Goal: Information Seeking & Learning: Learn about a topic

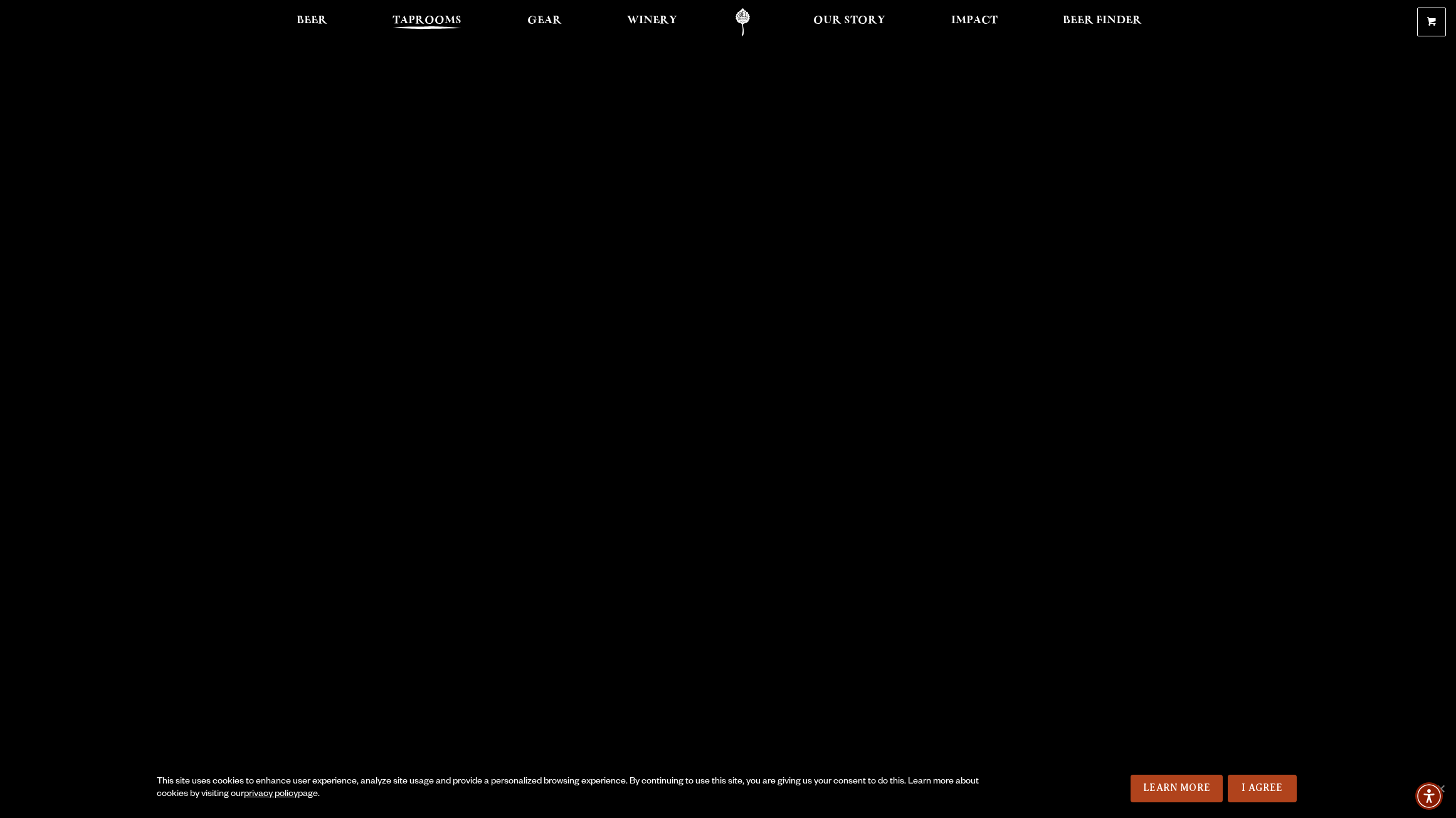
click at [414, 16] on span "Taprooms" at bounding box center [427, 21] width 69 height 10
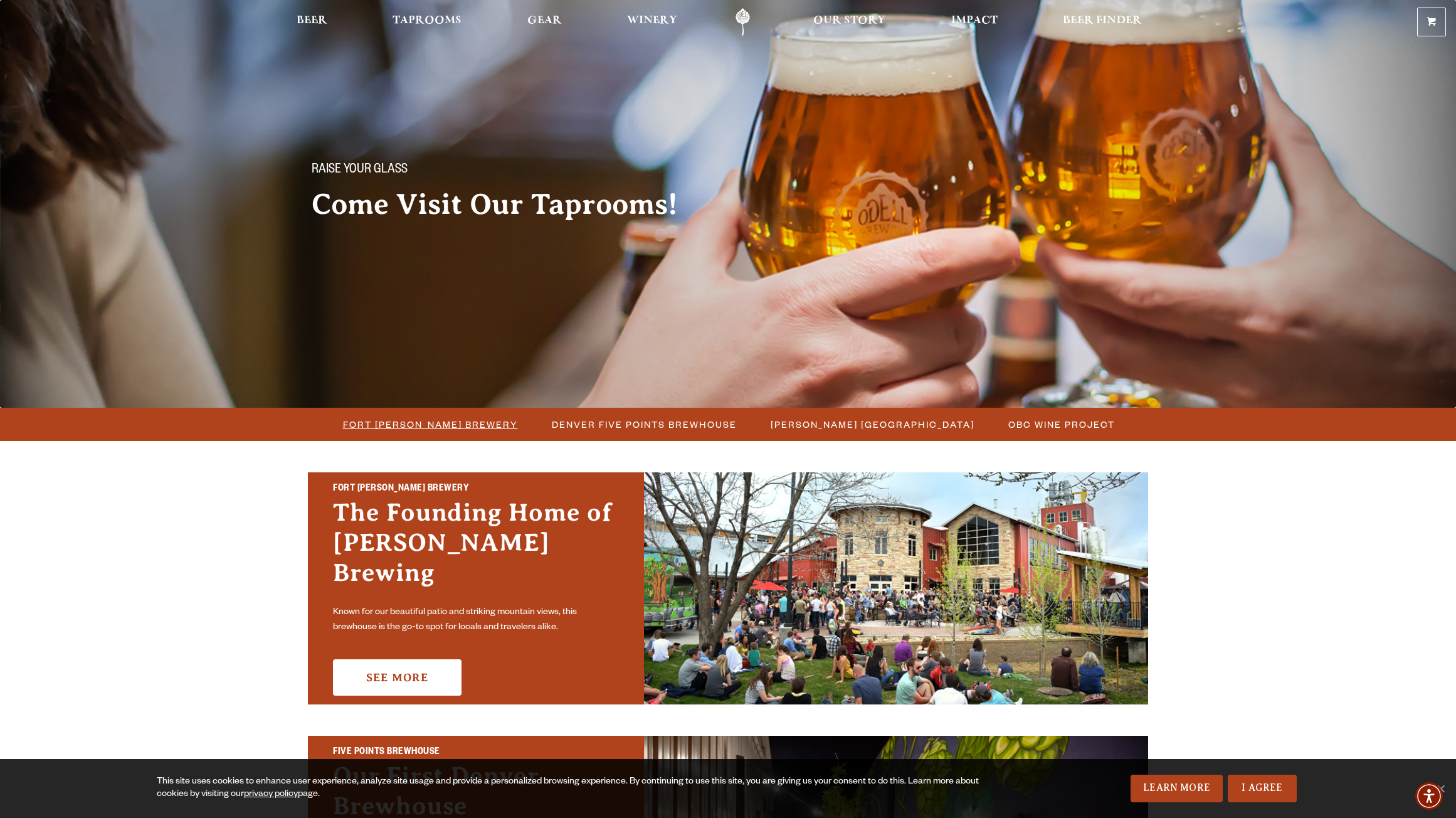
click at [487, 427] on span "Fort [PERSON_NAME] Brewery" at bounding box center [430, 424] width 175 height 18
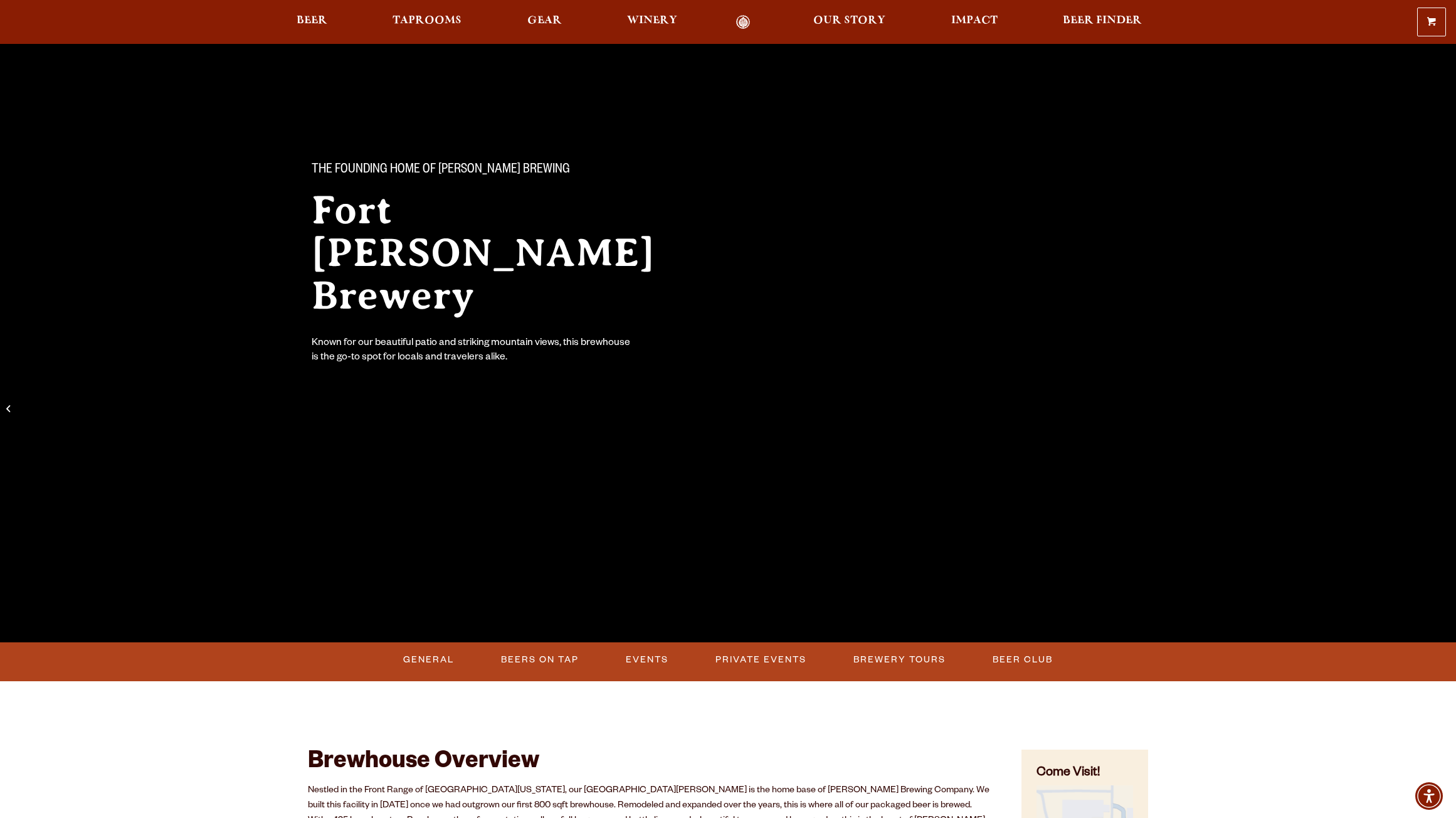
scroll to position [189, 0]
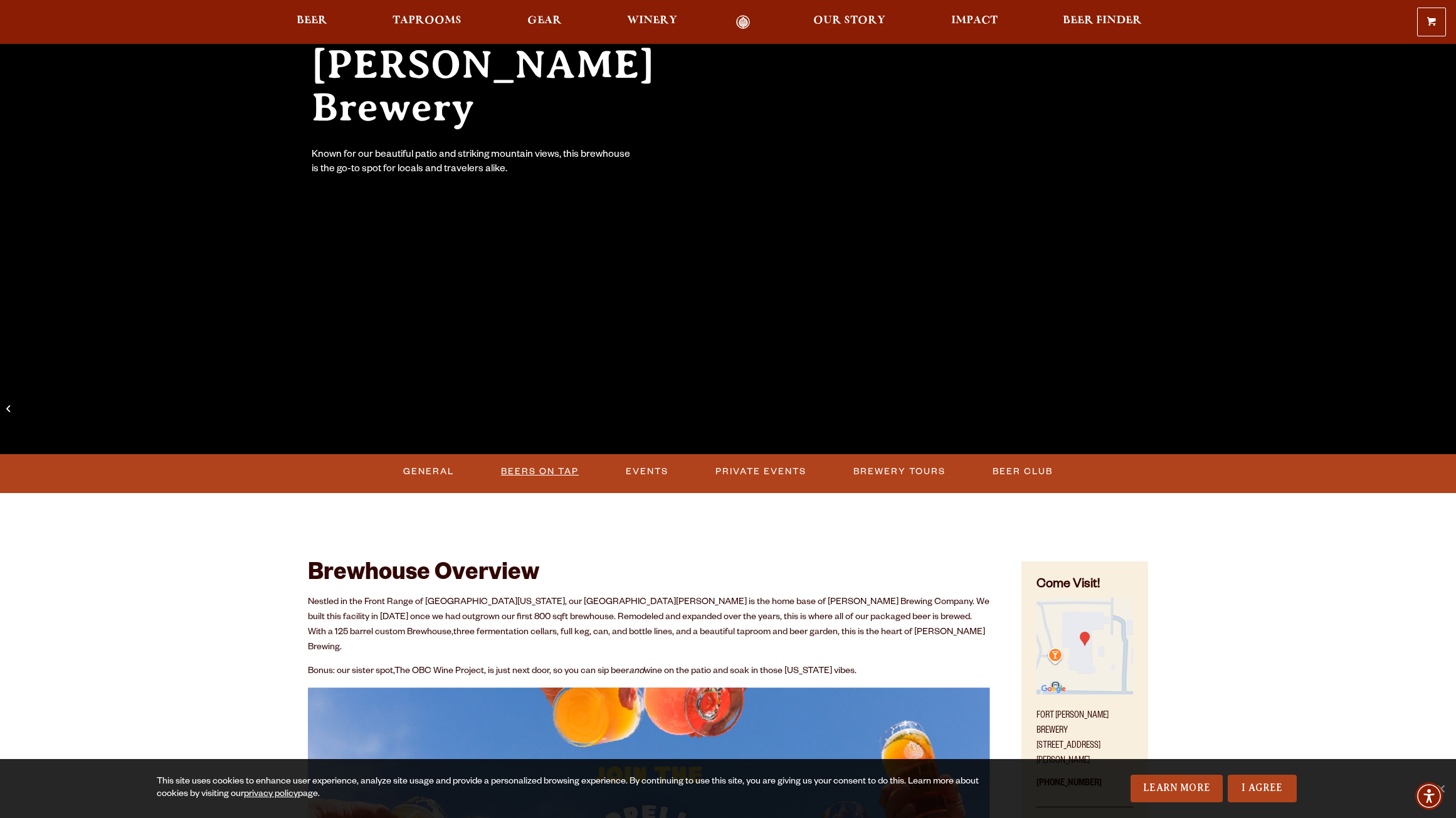
click at [565, 467] on link "Beers on Tap" at bounding box center [540, 471] width 88 height 29
click at [580, 470] on link "Beers on Tap" at bounding box center [545, 471] width 110 height 29
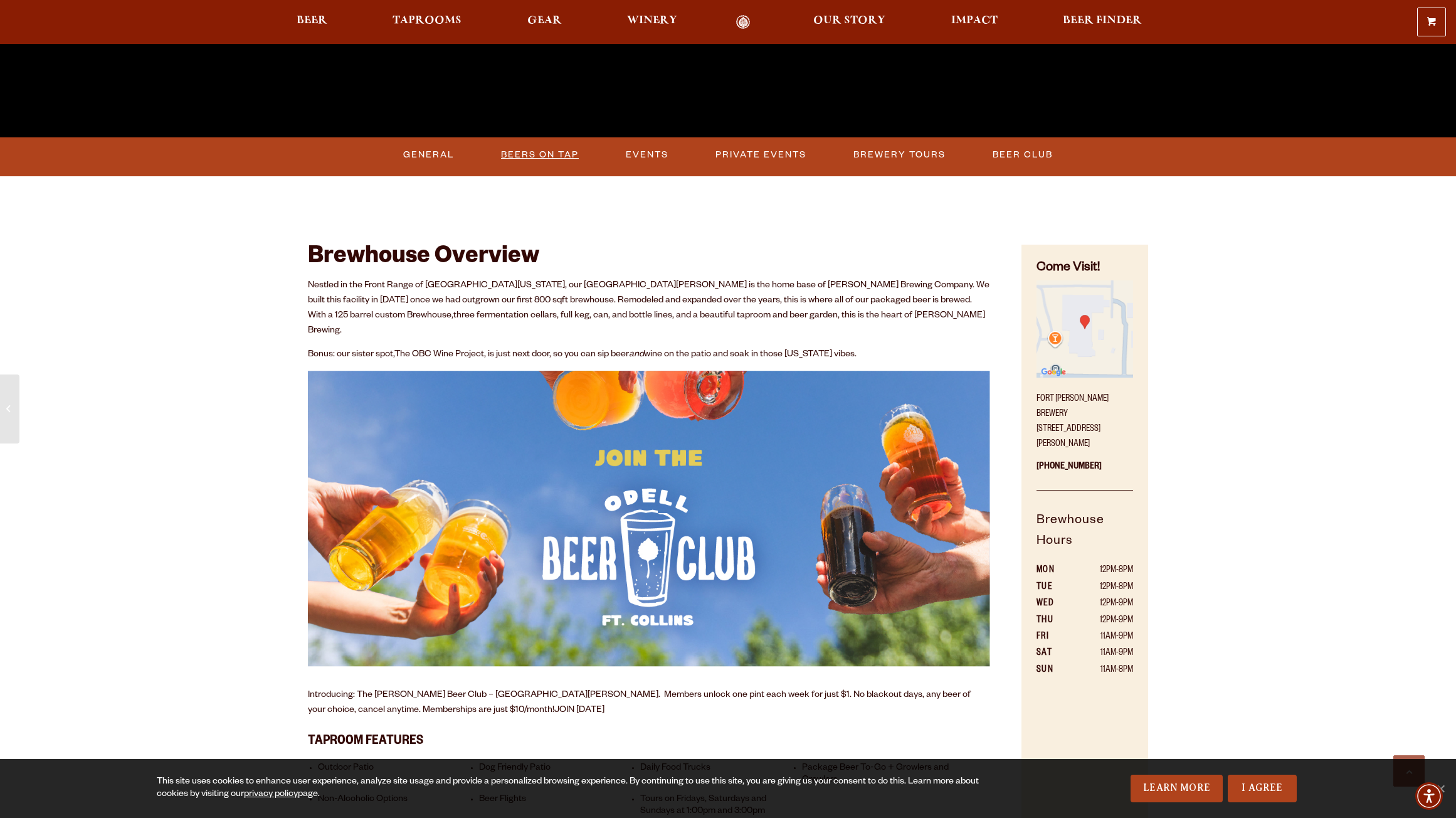
scroll to position [376, 0]
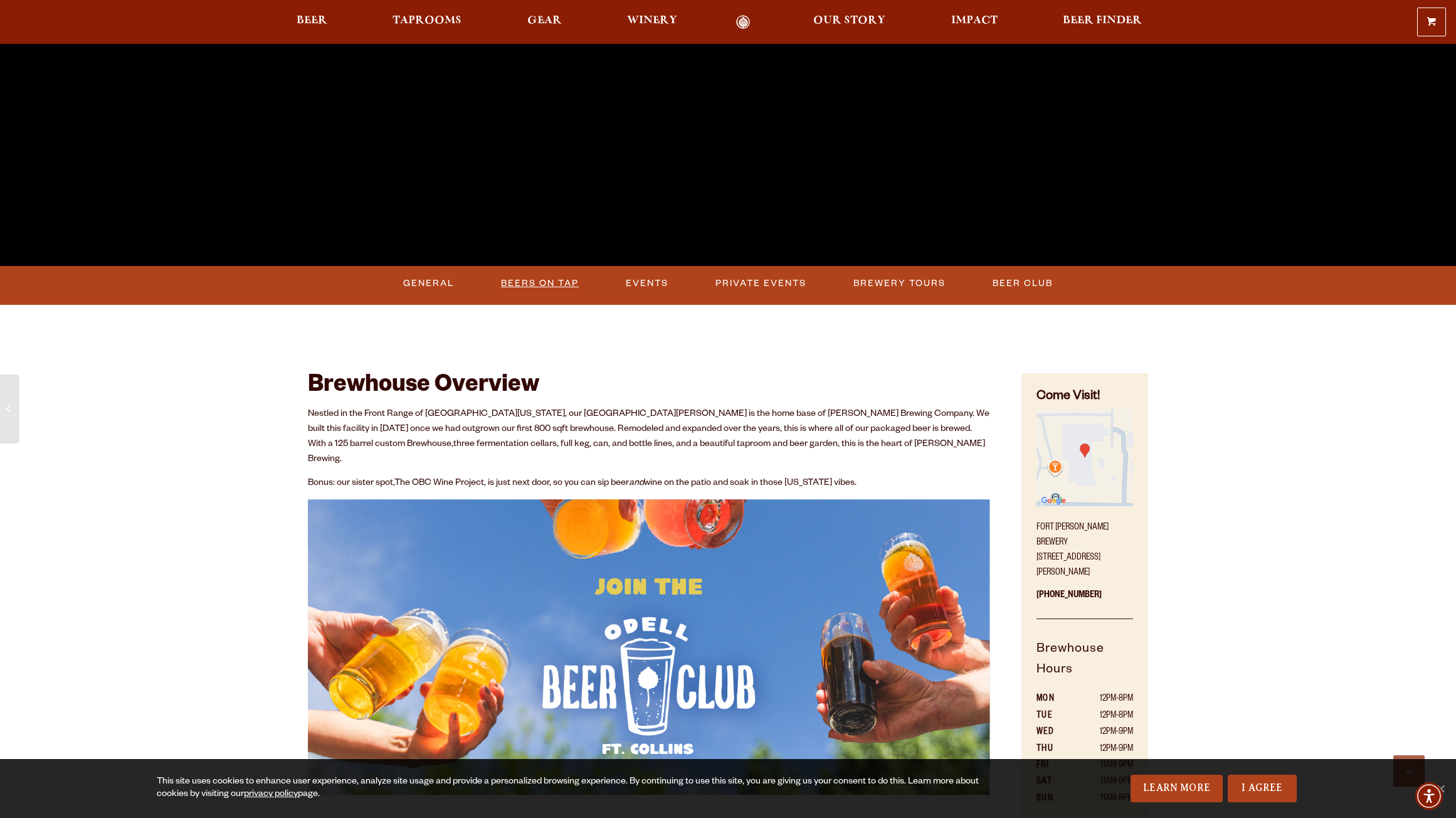
click at [522, 281] on link "Beers on Tap" at bounding box center [540, 283] width 88 height 29
click at [1263, 792] on link "I Agree" at bounding box center [1262, 788] width 69 height 27
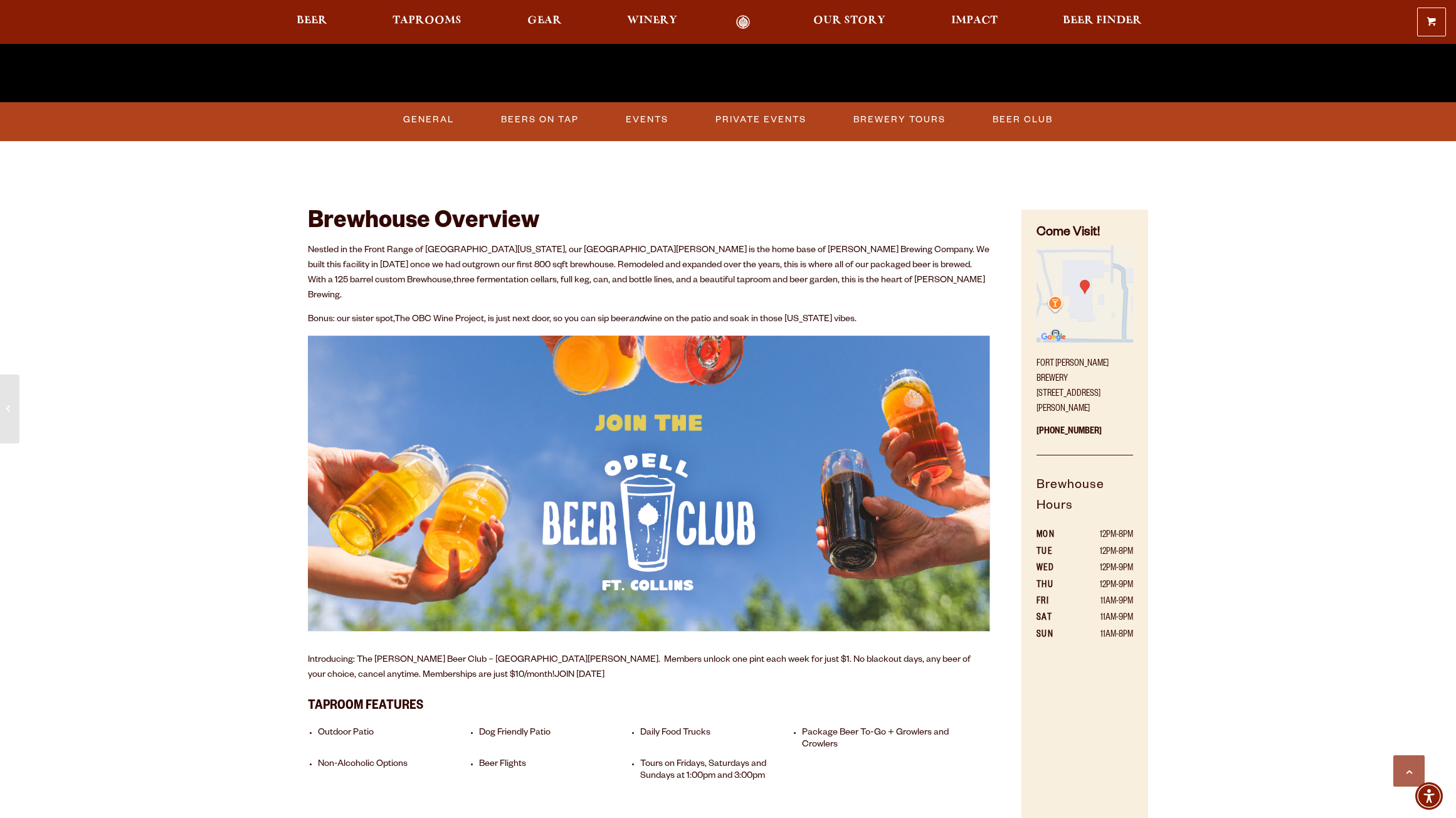
scroll to position [314, 0]
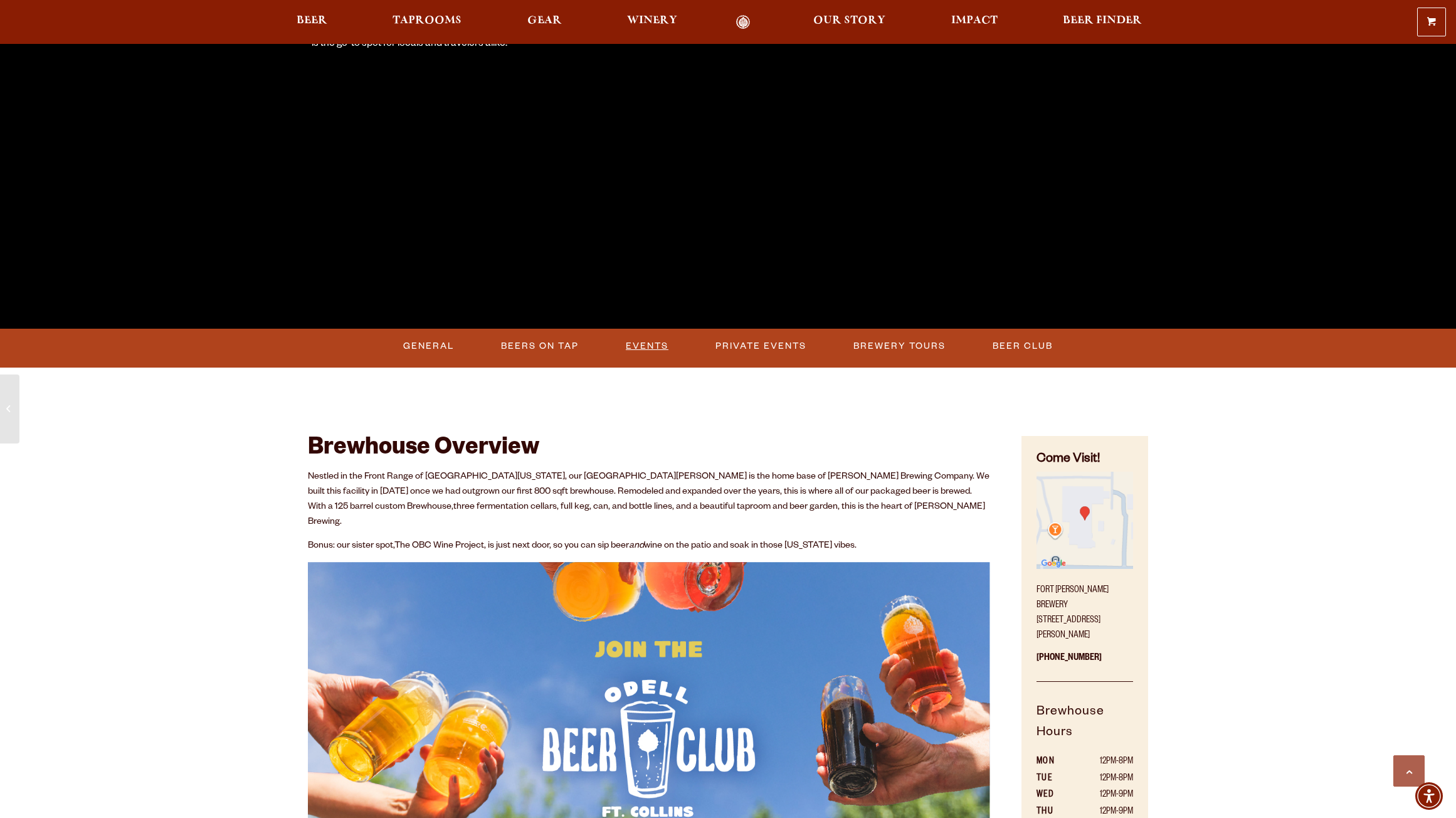
click at [626, 345] on link "Events" at bounding box center [647, 345] width 52 height 29
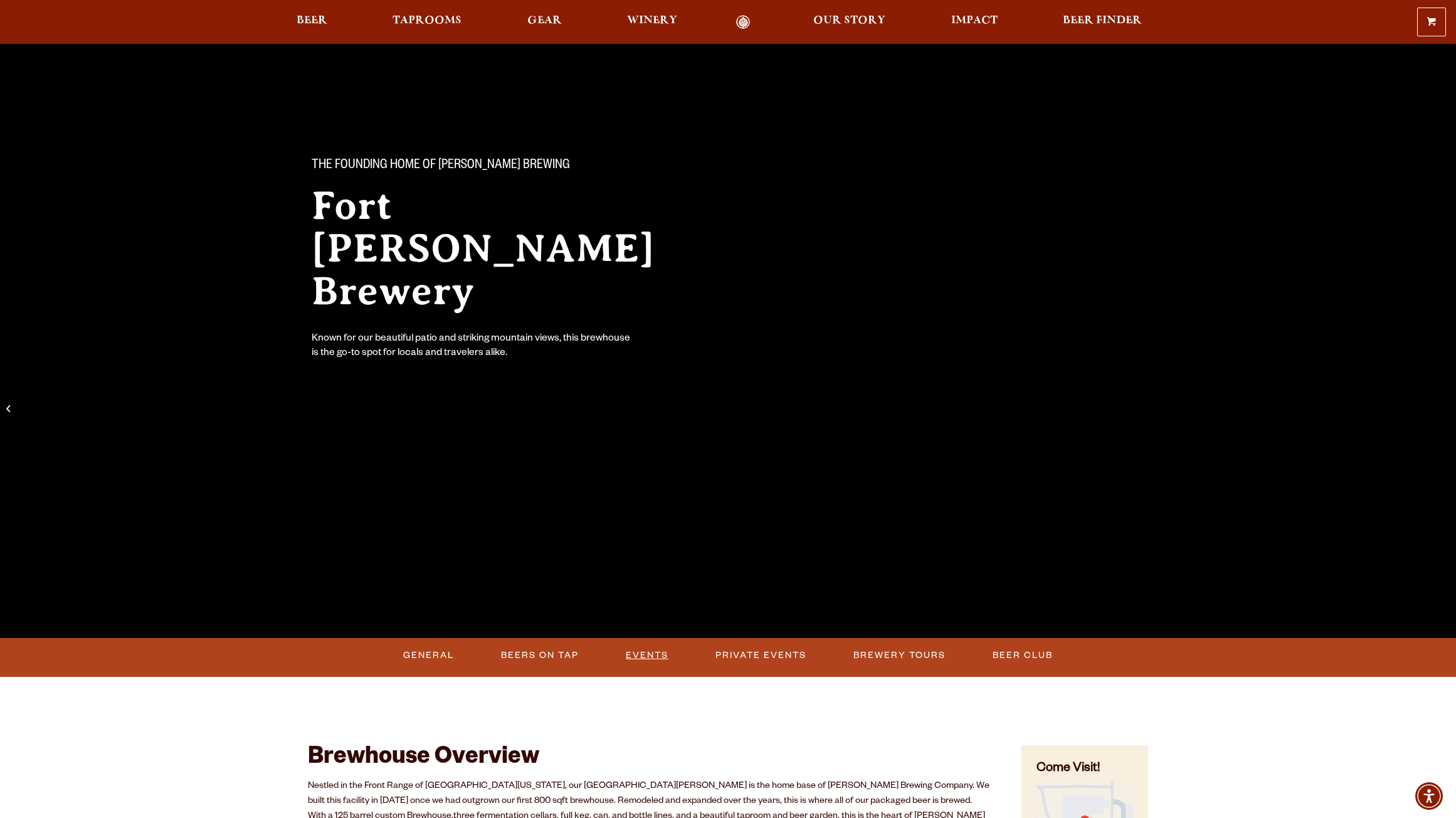
scroll to position [0, 0]
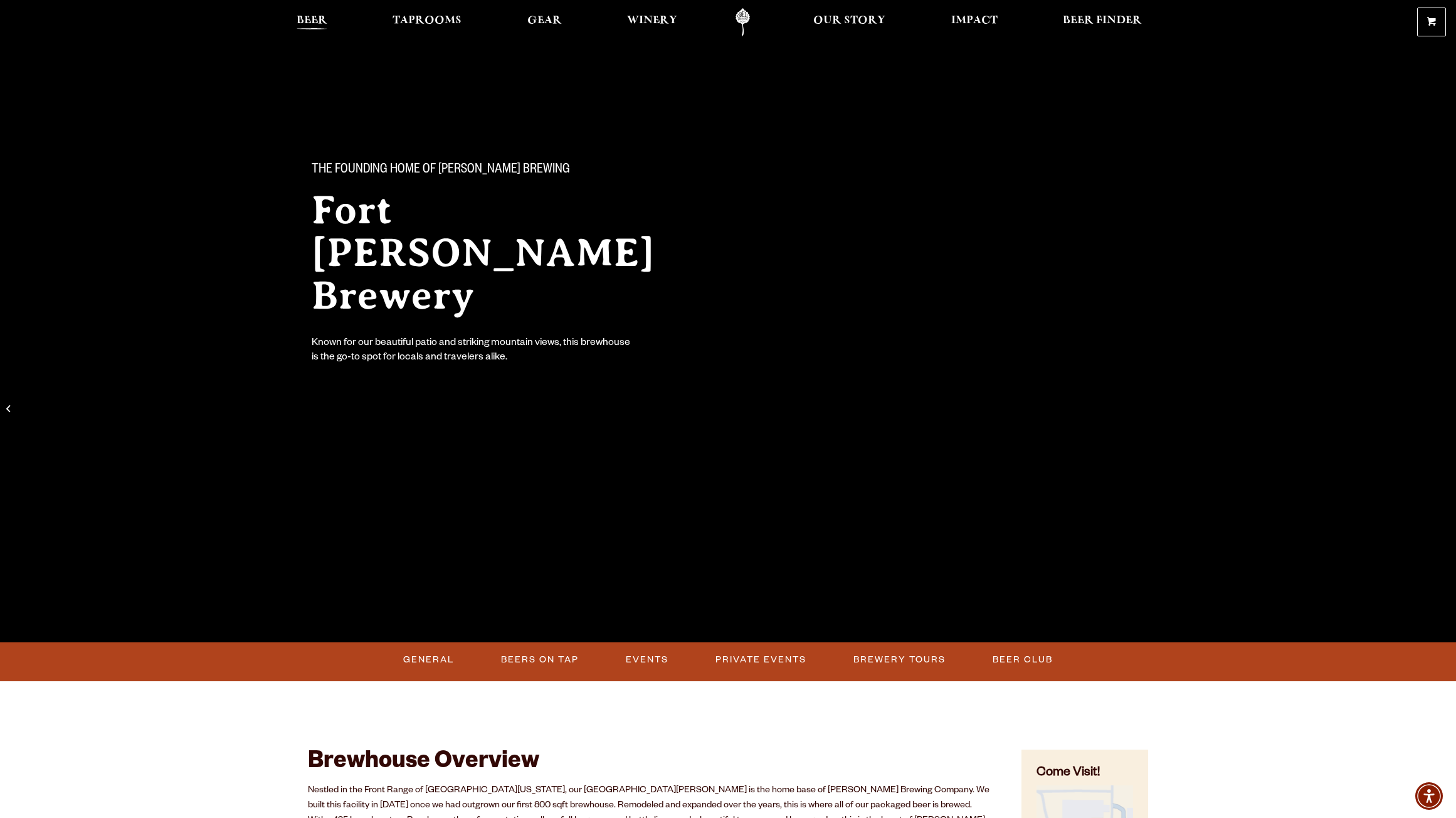
click at [309, 16] on span "Beer" at bounding box center [311, 21] width 31 height 10
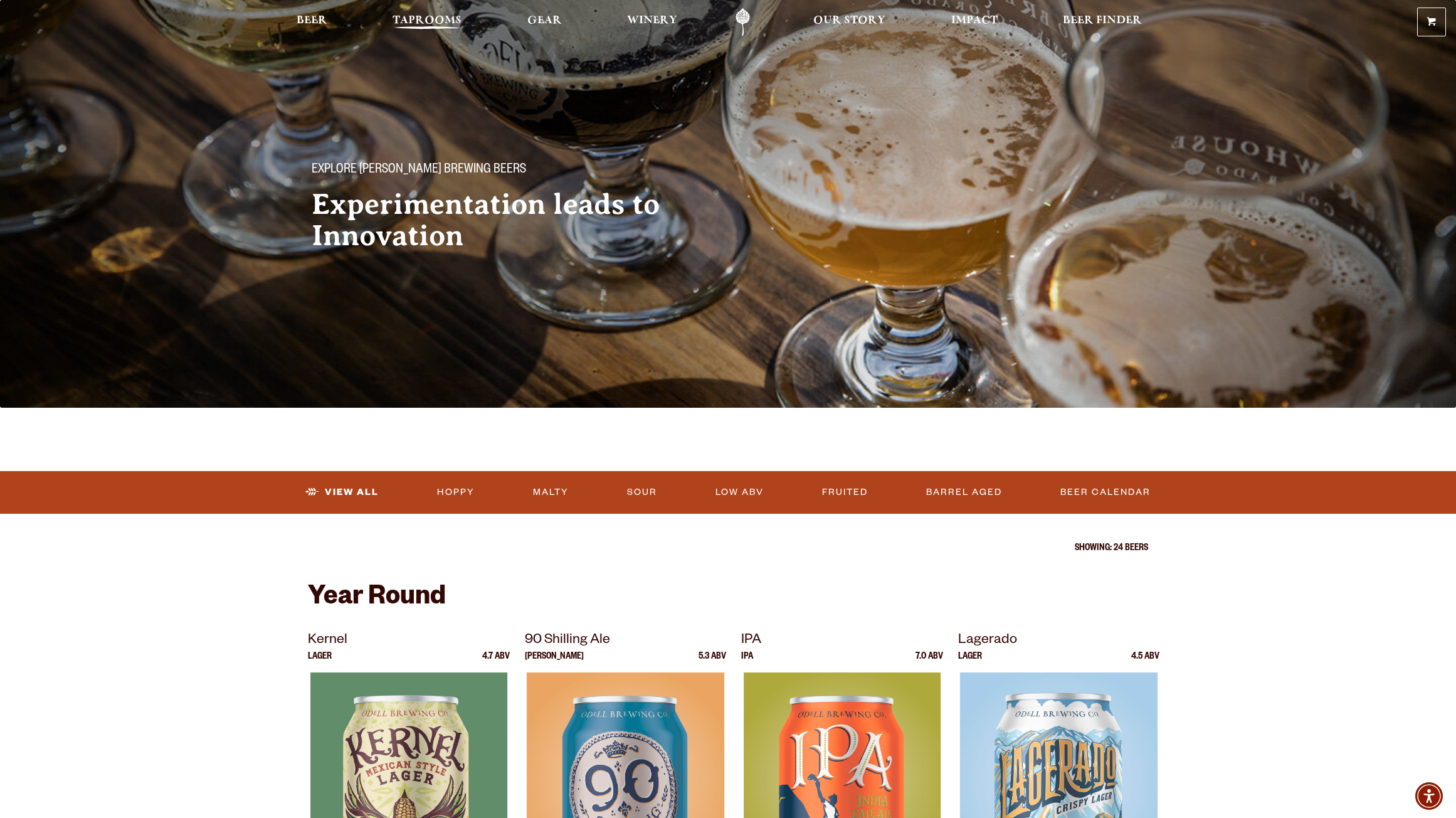
click at [429, 17] on span "Taprooms" at bounding box center [427, 21] width 69 height 10
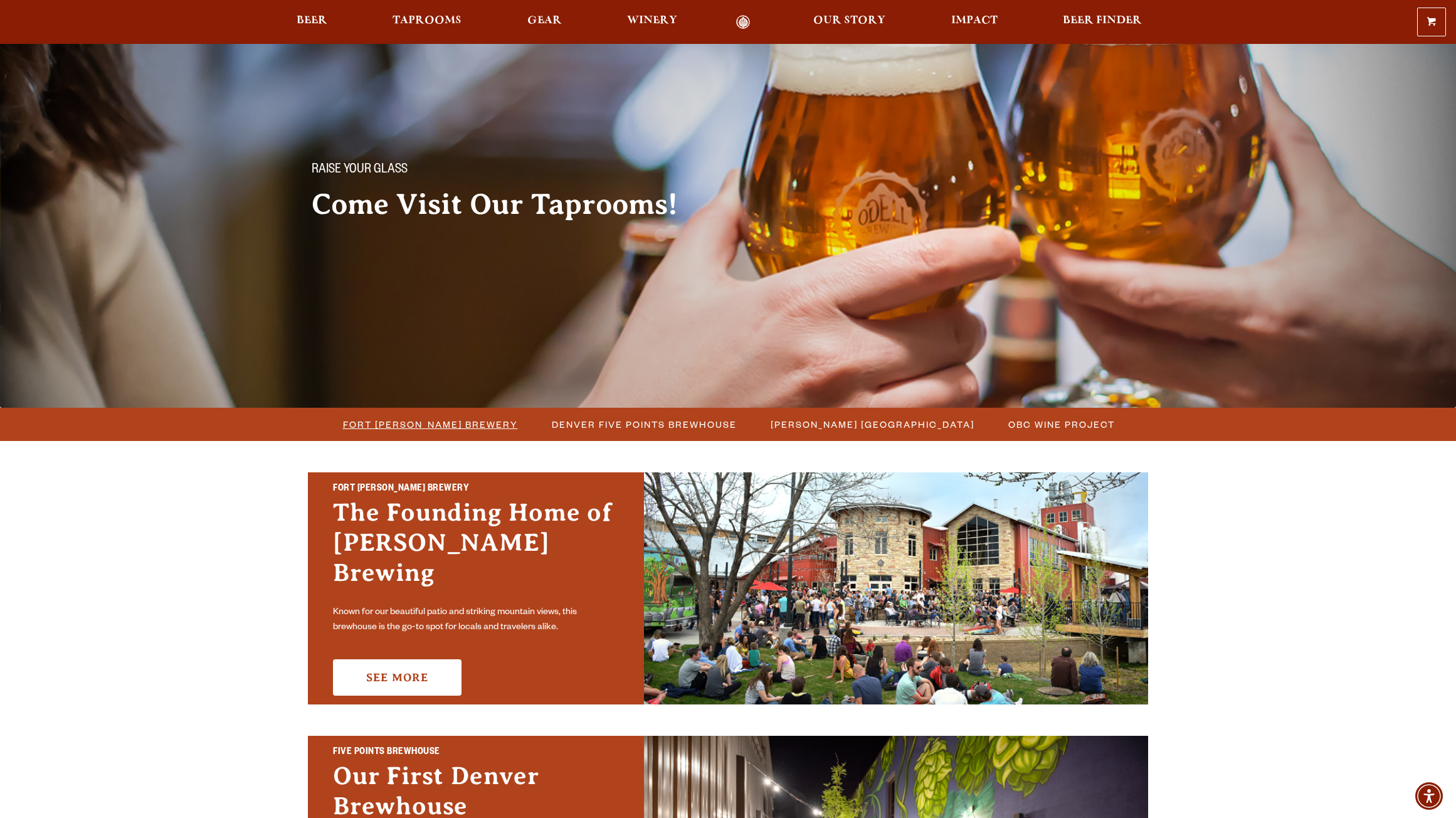
scroll to position [314, 0]
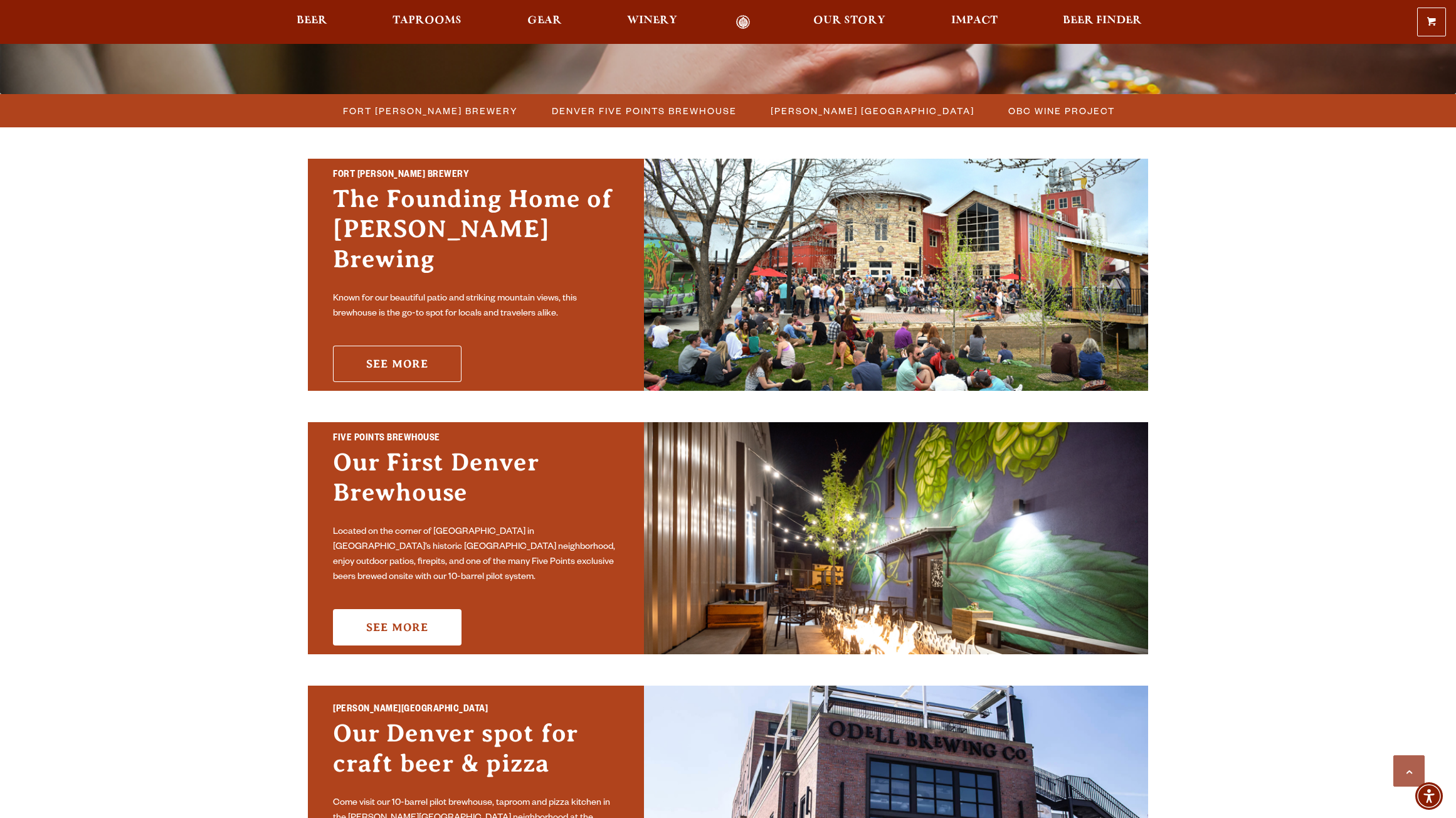
click at [424, 355] on link "See More" at bounding box center [397, 364] width 129 height 37
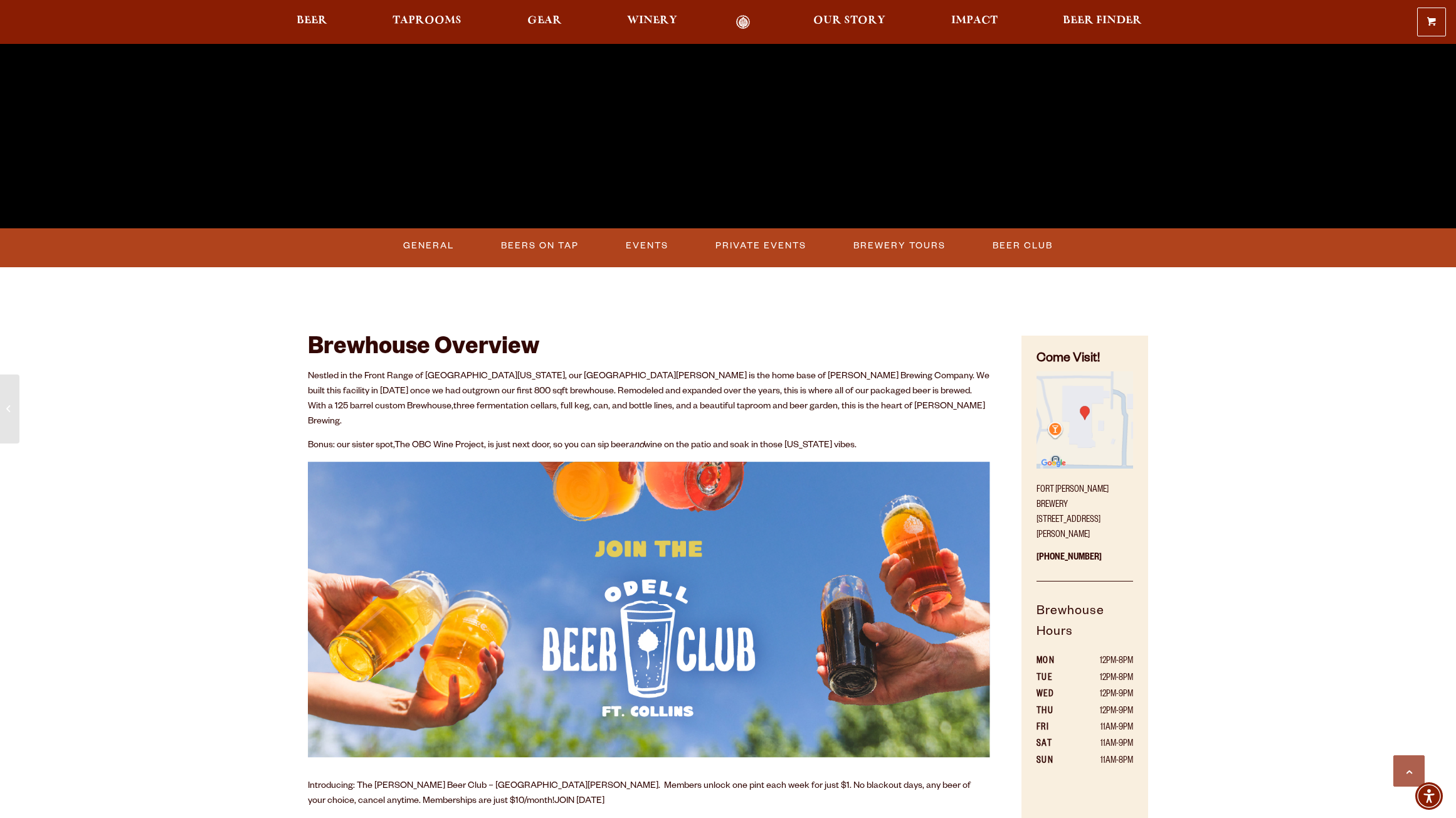
scroll to position [439, 0]
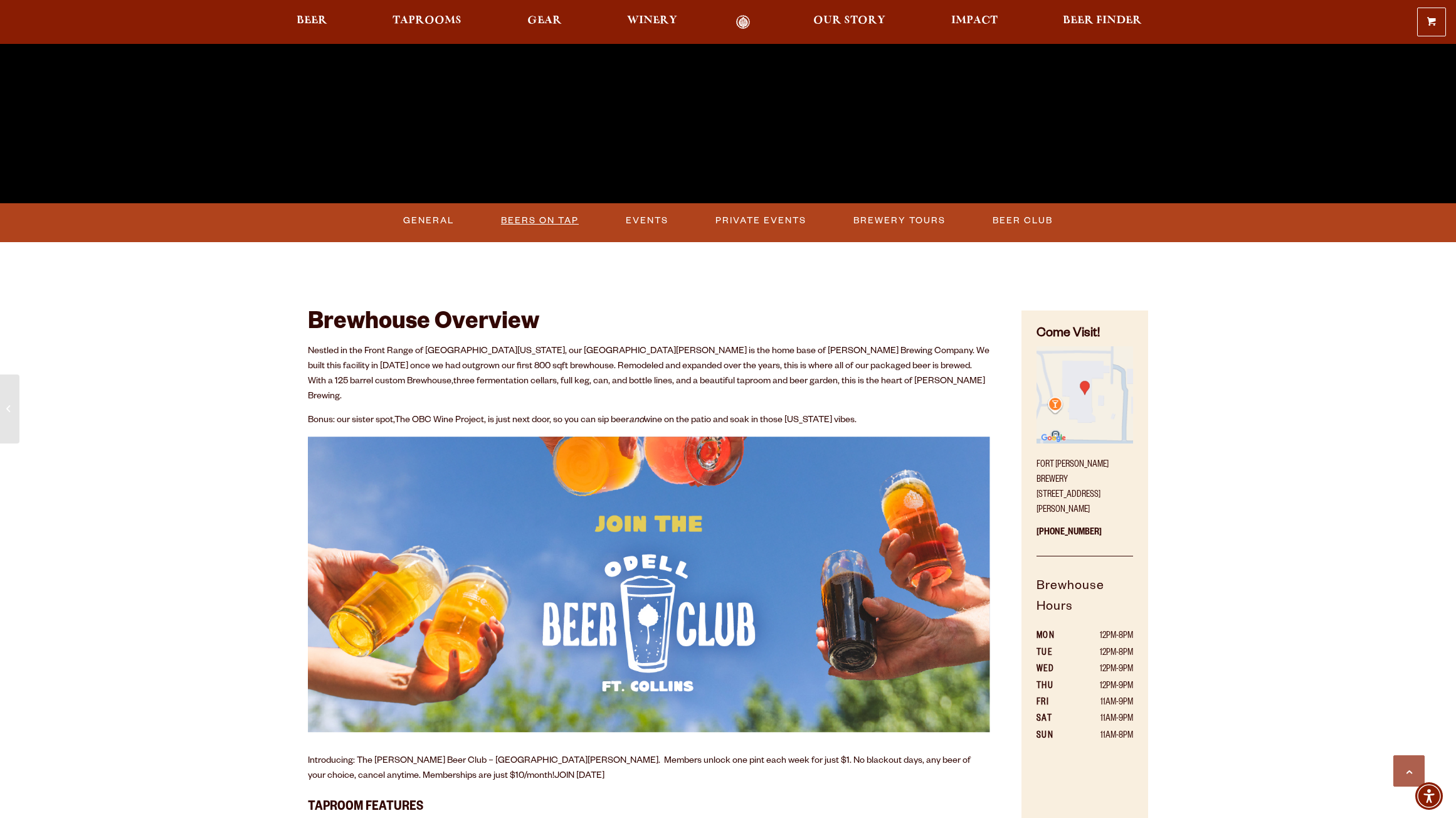
click at [542, 219] on link "Beers on Tap" at bounding box center [540, 220] width 88 height 29
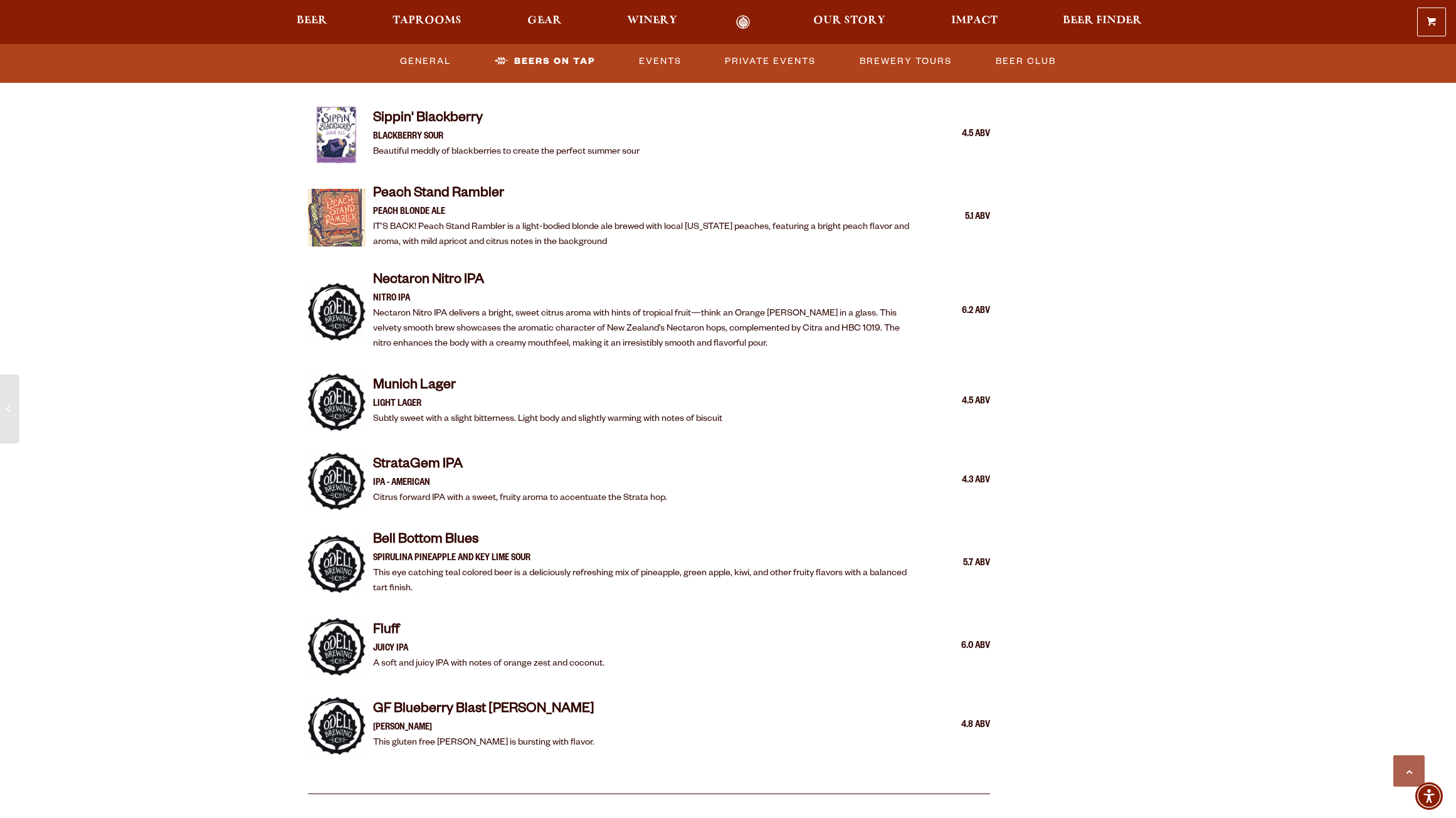
scroll to position [2310, 0]
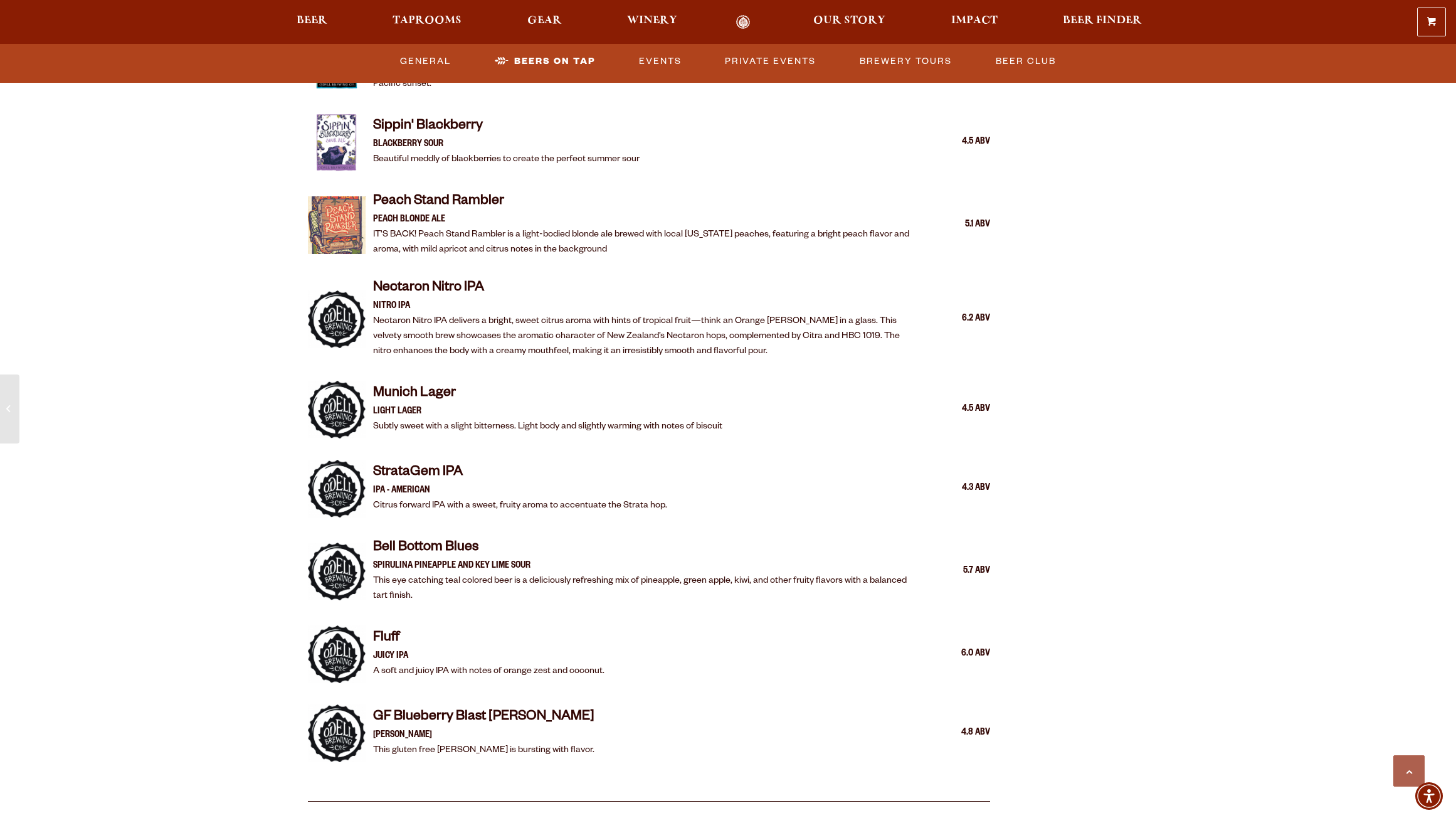
click at [248, 441] on div "The Founding Home of [PERSON_NAME] Brewing [GEOGRAPHIC_DATA][PERSON_NAME] Known…" at bounding box center [728, 352] width 1456 height 5324
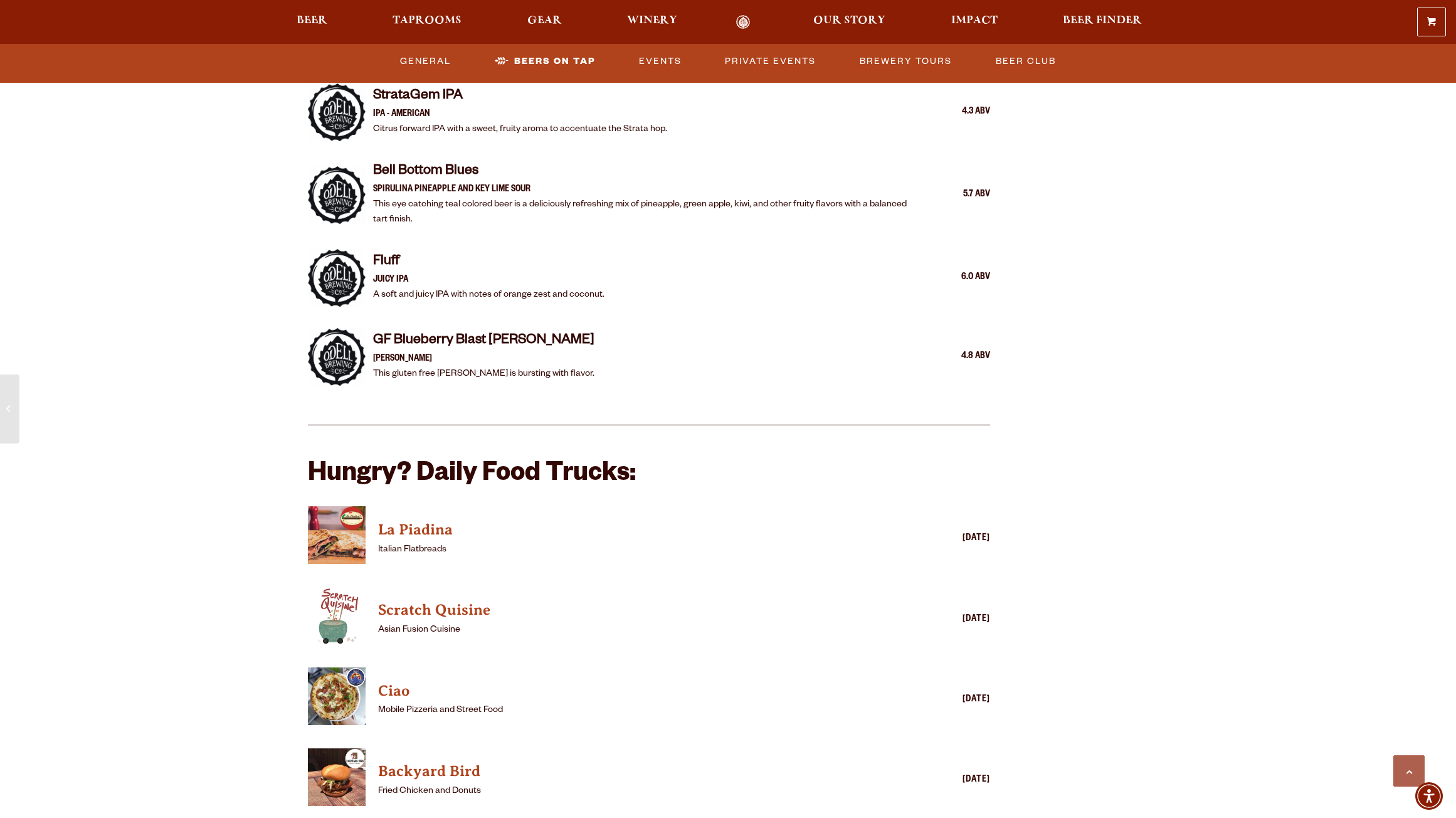
scroll to position [2874, 0]
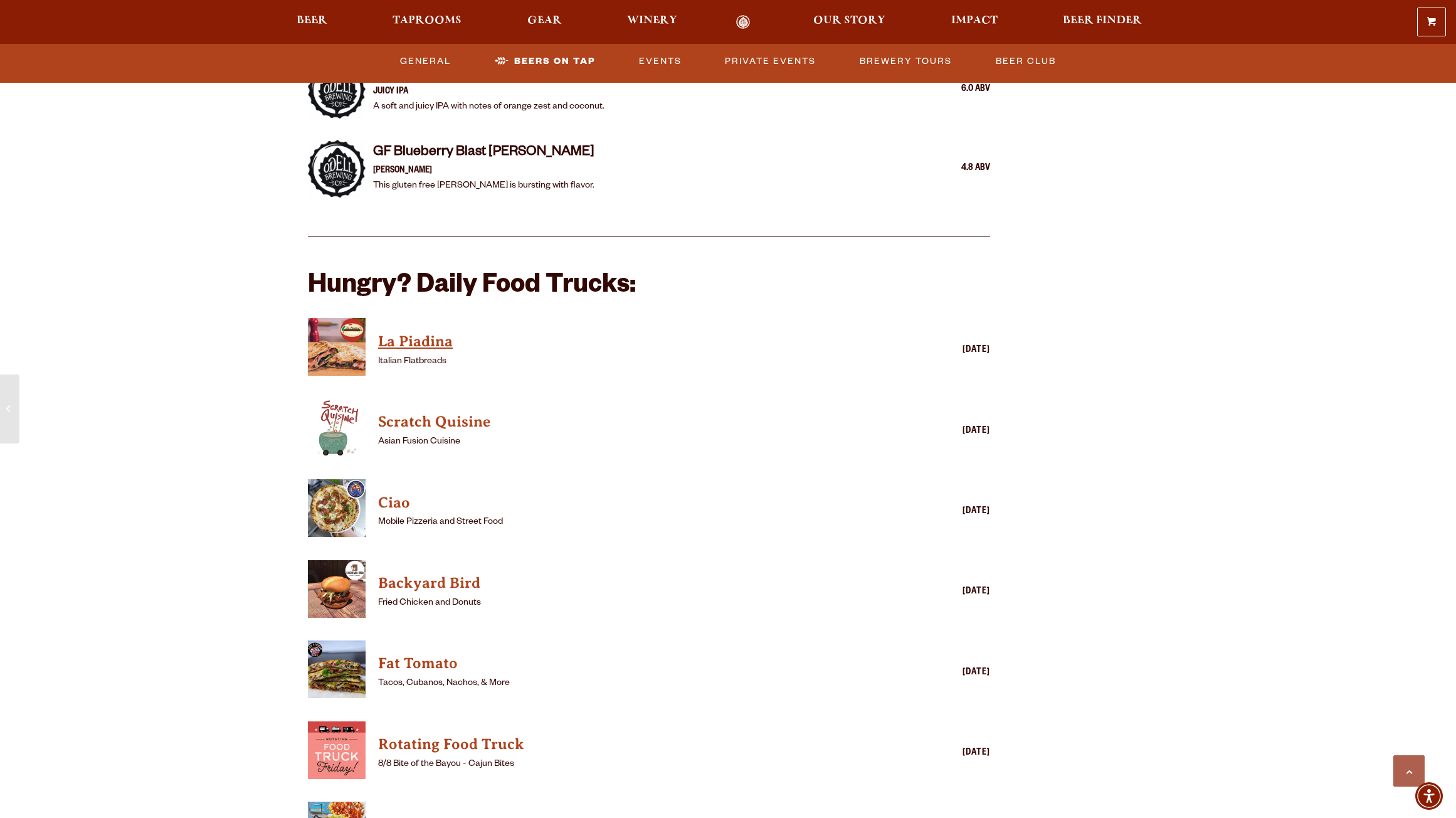
click at [402, 331] on h4 "La Piadina" at bounding box center [630, 341] width 506 height 20
